Goal: Check status: Check status

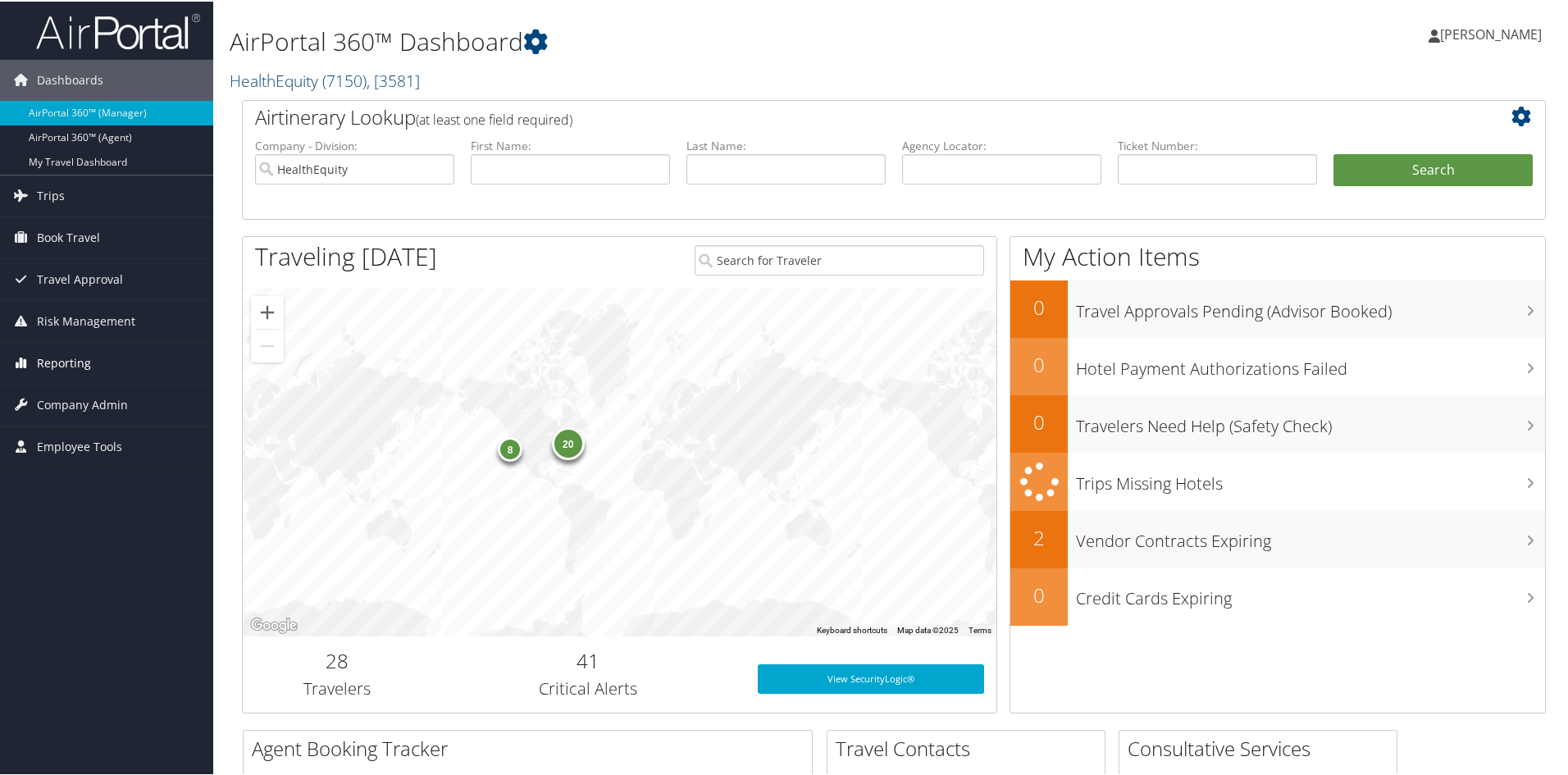
click at [63, 360] on span "Reporting" at bounding box center [64, 361] width 54 height 41
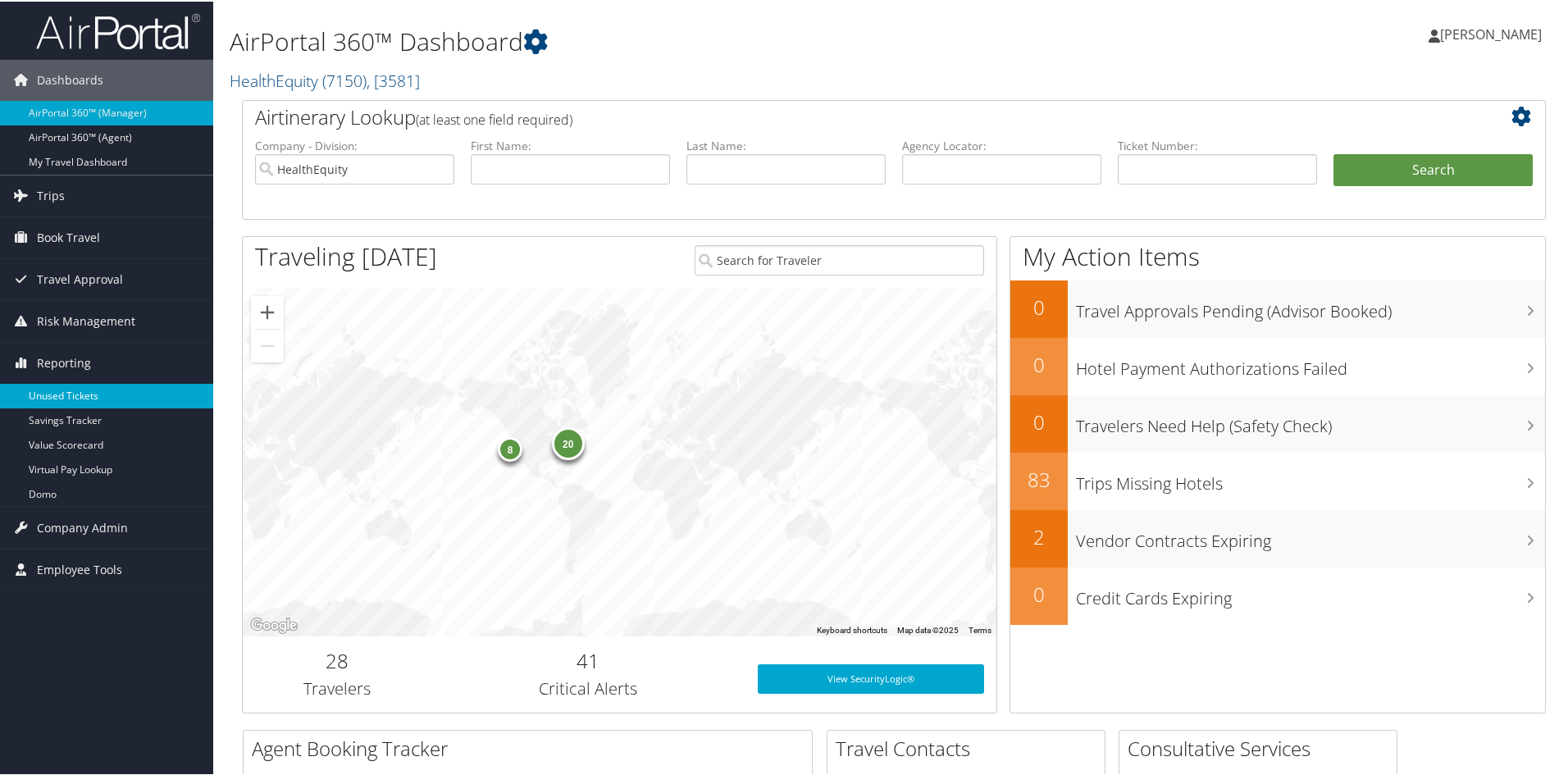
click at [51, 391] on link "Unused Tickets" at bounding box center [106, 395] width 213 height 25
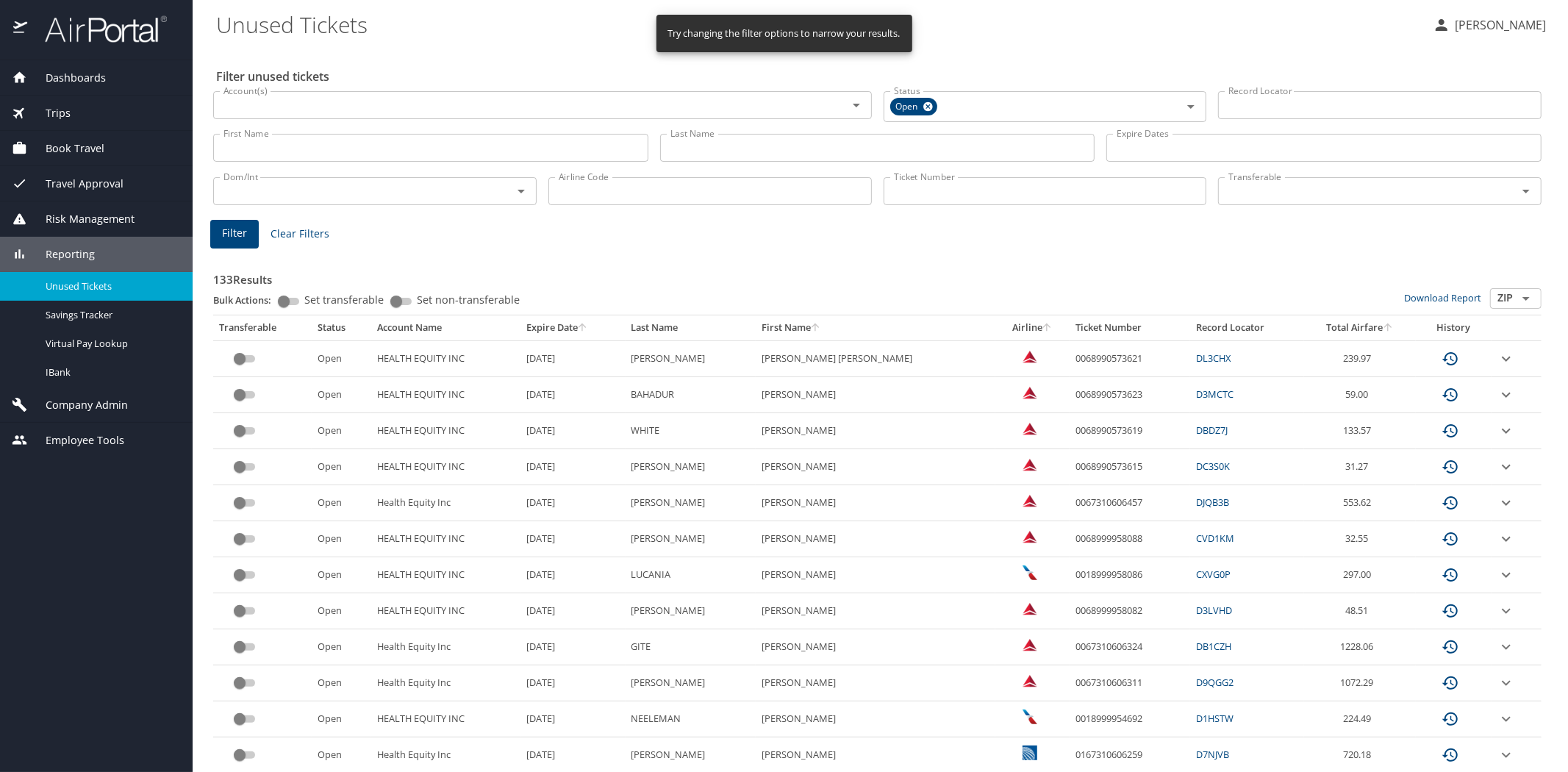
click at [693, 140] on input "Last Name" at bounding box center [878, 147] width 435 height 28
type input "wolde"
click at [237, 231] on span "Filter" at bounding box center [234, 234] width 25 height 19
